Goal: Find specific page/section: Find specific page/section

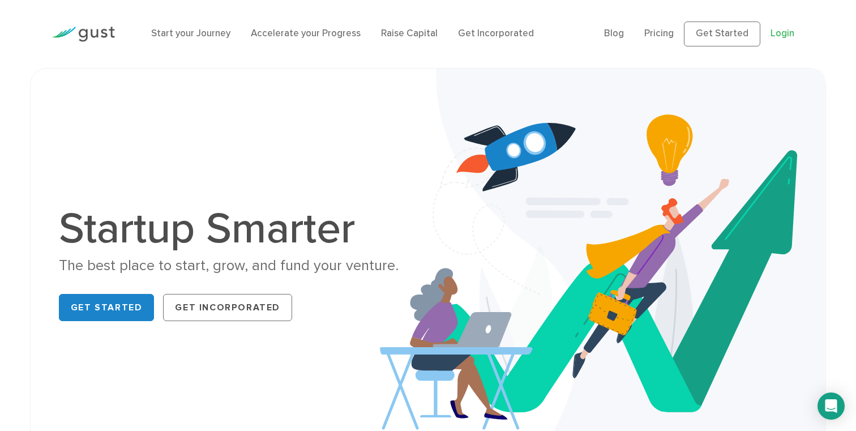
click at [776, 32] on link "Login" at bounding box center [783, 33] width 24 height 11
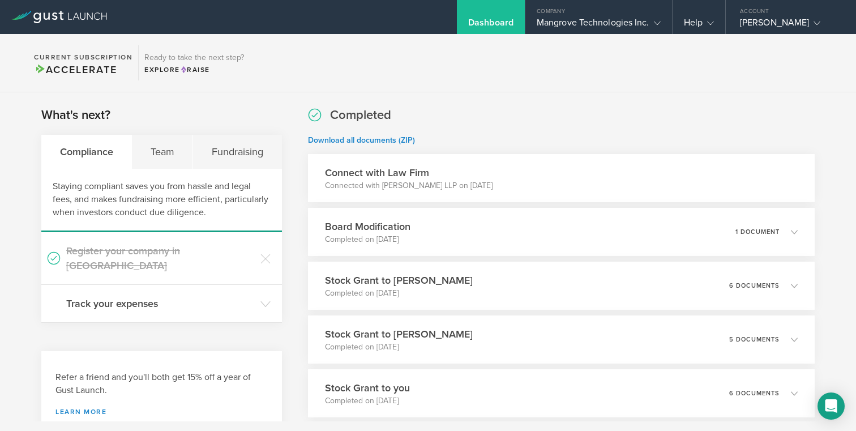
scroll to position [1, 0]
click at [161, 155] on div "Team" at bounding box center [162, 151] width 61 height 34
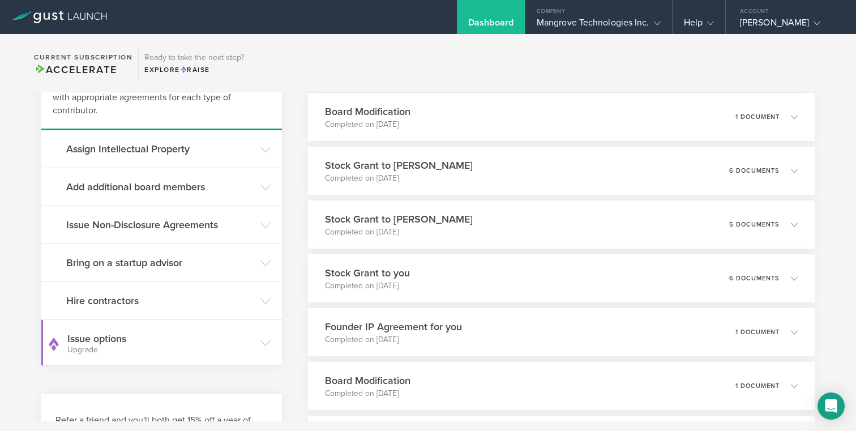
scroll to position [119, 0]
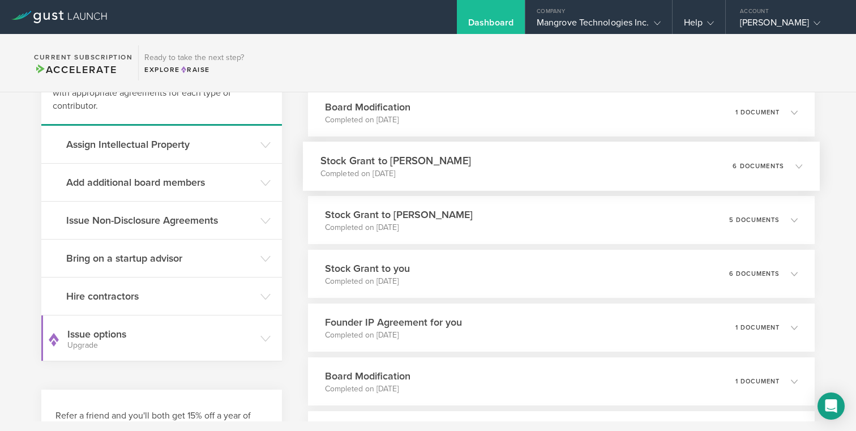
click at [773, 168] on p "6 documents" at bounding box center [759, 166] width 52 height 6
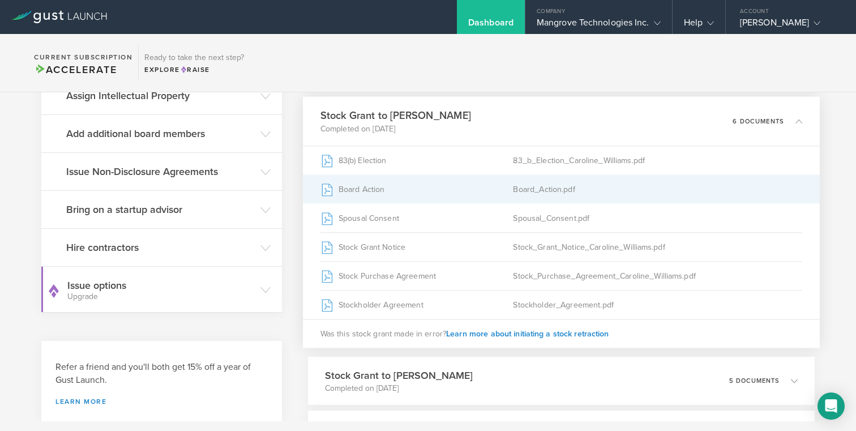
scroll to position [166, 0]
